Goal: Use online tool/utility: Utilize a website feature to perform a specific function

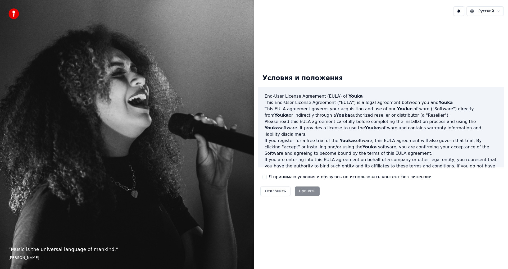
click at [316, 190] on div "Отклонить Принять" at bounding box center [289, 191] width 63 height 14
click at [313, 191] on div "Отклонить Принять" at bounding box center [289, 191] width 63 height 14
click at [302, 190] on div "Отклонить Принять" at bounding box center [289, 191] width 63 height 14
click at [305, 192] on div "Отклонить Принять" at bounding box center [289, 191] width 63 height 14
click at [302, 193] on div "Отклонить Принять" at bounding box center [289, 191] width 63 height 14
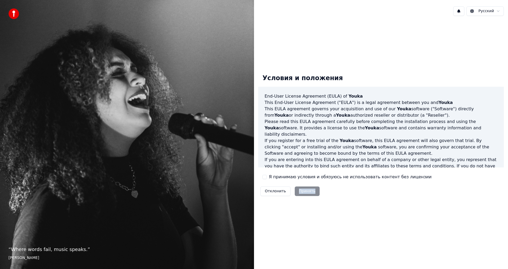
click at [302, 193] on div "Отклонить Принять" at bounding box center [289, 191] width 63 height 14
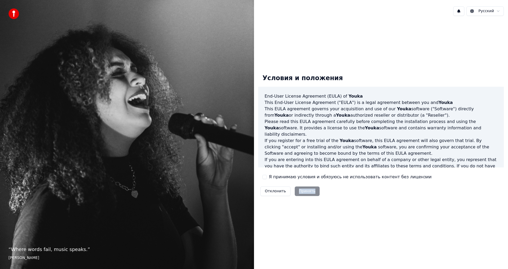
click at [302, 193] on div "Отклонить Принять" at bounding box center [289, 191] width 63 height 14
click at [303, 193] on div "Отклонить Принять" at bounding box center [289, 191] width 63 height 14
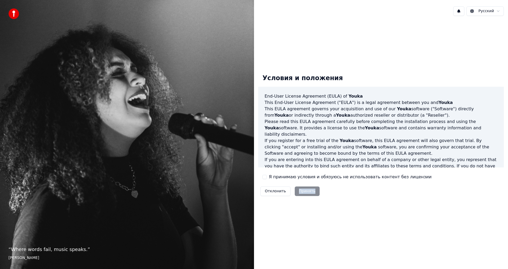
click at [303, 193] on div "Отклонить Принять" at bounding box center [289, 191] width 63 height 14
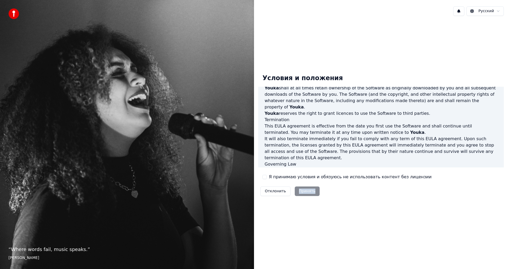
click at [313, 190] on div "Отклонить Принять" at bounding box center [289, 191] width 63 height 14
click at [305, 191] on div "Отклонить Принять" at bounding box center [289, 191] width 63 height 14
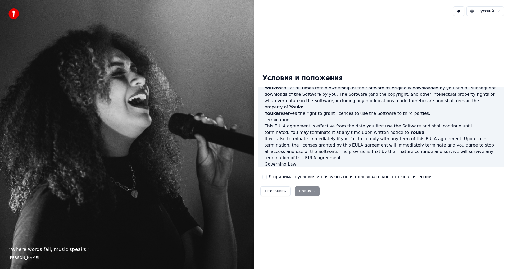
click at [337, 176] on label "Я принимаю условия и обязуюсь не использовать контент без лицензии" at bounding box center [350, 177] width 163 height 6
click at [267, 176] on button "Я принимаю условия и обязуюсь не использовать контент без лицензии" at bounding box center [264, 177] width 4 height 4
click at [307, 191] on button "Принять" at bounding box center [307, 191] width 25 height 10
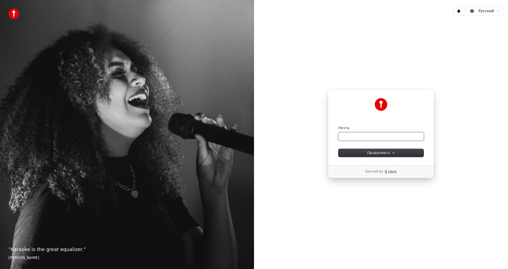
click at [386, 135] on input "Почта" at bounding box center [380, 136] width 85 height 8
type input "*"
click at [363, 152] on button "Продолжить" at bounding box center [380, 153] width 85 height 8
type input "**********"
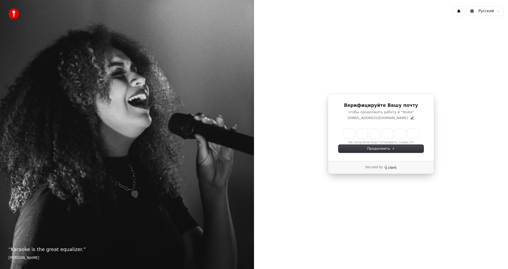
click at [353, 135] on input "Enter verification code" at bounding box center [381, 134] width 74 height 10
paste input "******"
type input "******"
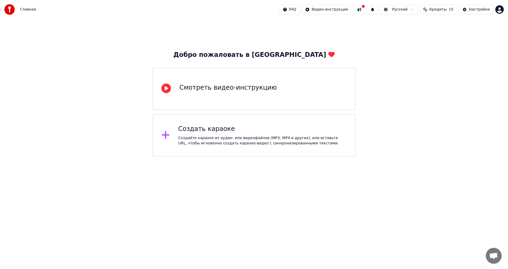
click at [246, 148] on div "Создать караоке Создайте караоке из аудио- или видеофайлов (MP3, MP4 и других),…" at bounding box center [253, 135] width 203 height 42
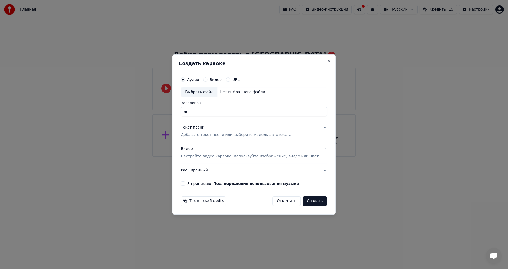
type input "*"
type input "***"
click at [213, 182] on button "Подтверждение использования музыки" at bounding box center [256, 184] width 86 height 4
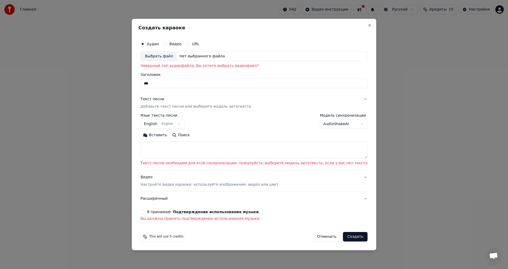
click at [185, 123] on button "English English" at bounding box center [162, 125] width 44 height 10
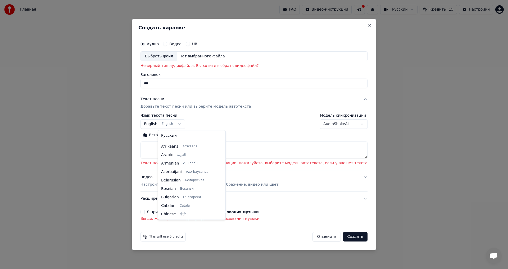
scroll to position [42, 0]
select select "**"
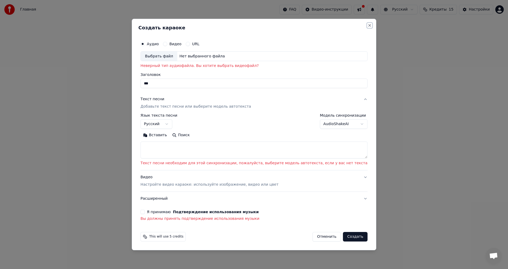
click at [367, 25] on button "Close" at bounding box center [369, 25] width 4 height 4
select select
